Goal: Navigation & Orientation: Find specific page/section

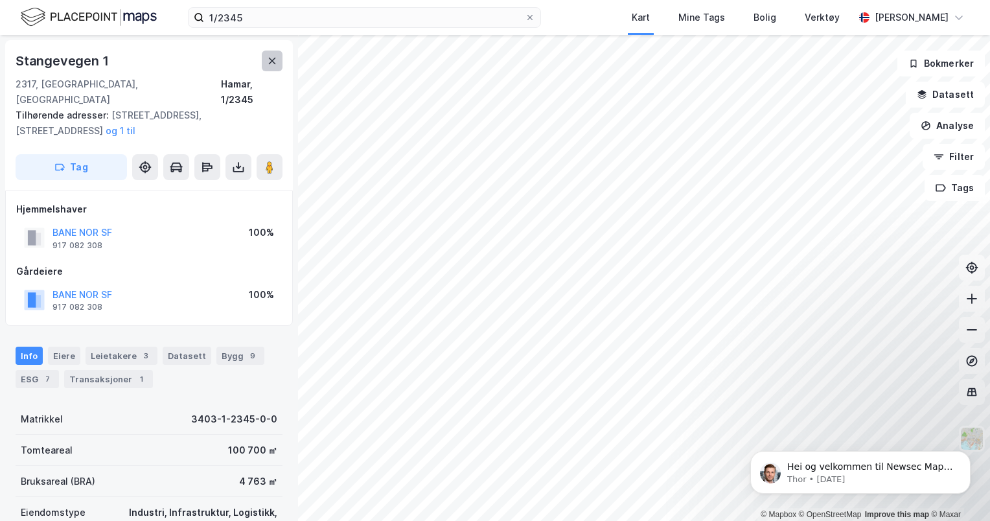
click at [272, 62] on icon at bounding box center [272, 61] width 10 height 10
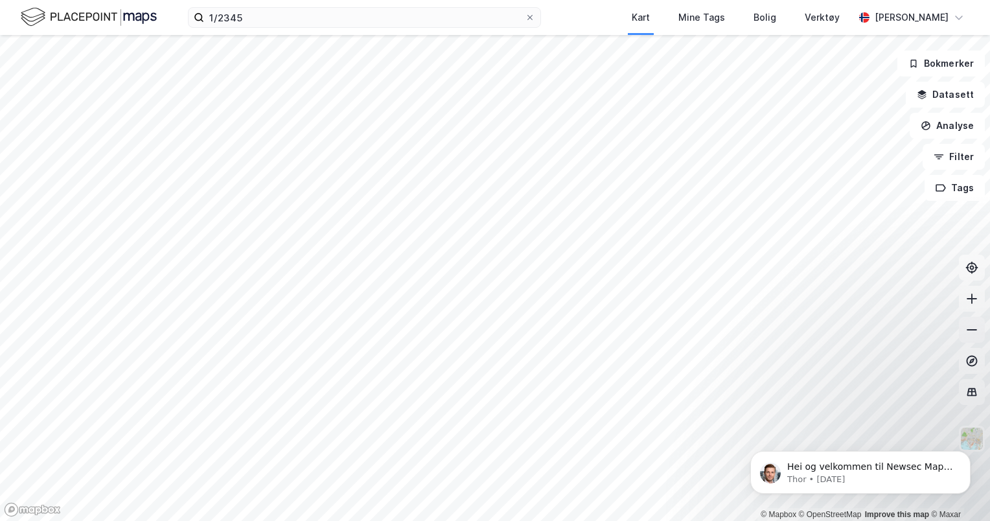
click at [980, 331] on button at bounding box center [972, 330] width 26 height 26
click at [974, 301] on icon at bounding box center [971, 298] width 13 height 13
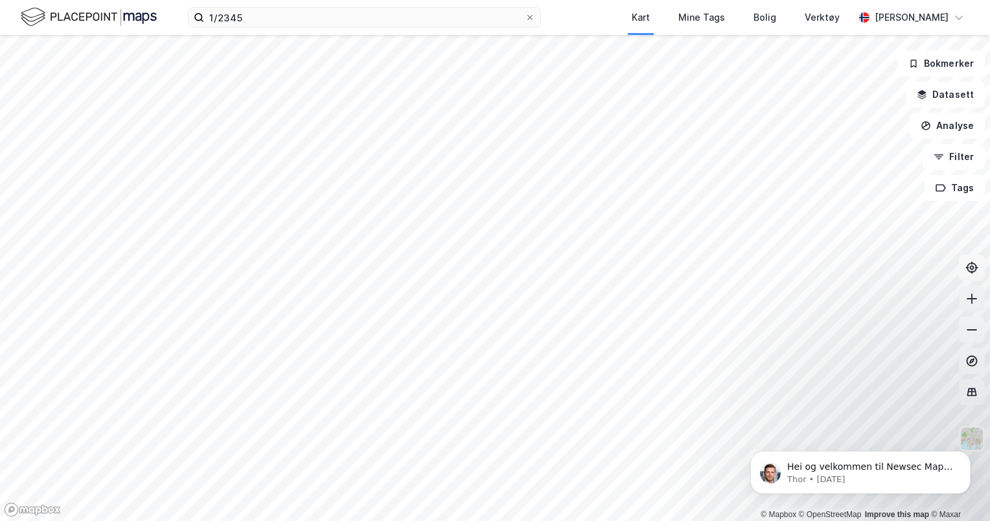
click at [972, 297] on icon at bounding box center [971, 298] width 1 height 10
click at [979, 329] on button at bounding box center [972, 330] width 26 height 26
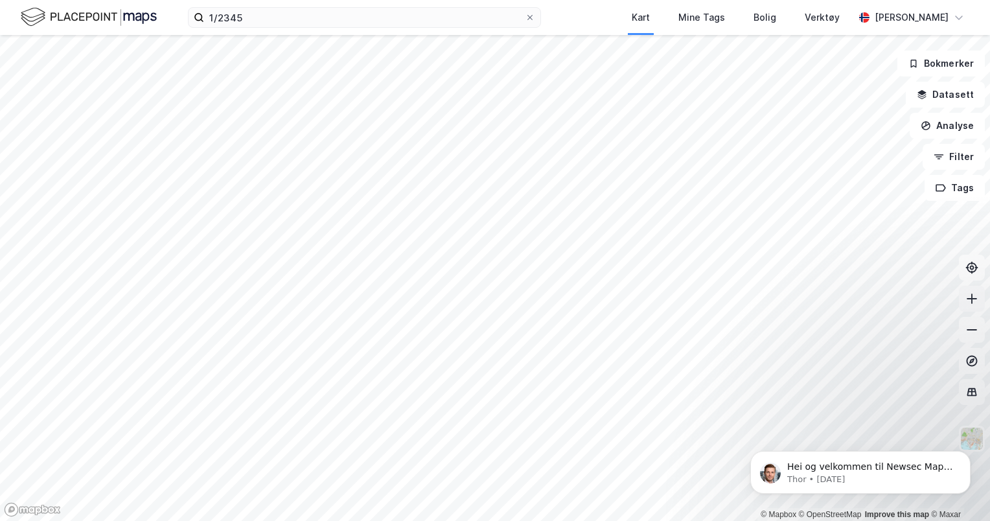
click at [972, 298] on icon at bounding box center [971, 298] width 1 height 10
click at [979, 336] on button at bounding box center [972, 330] width 26 height 26
